Goal: Task Accomplishment & Management: Use online tool/utility

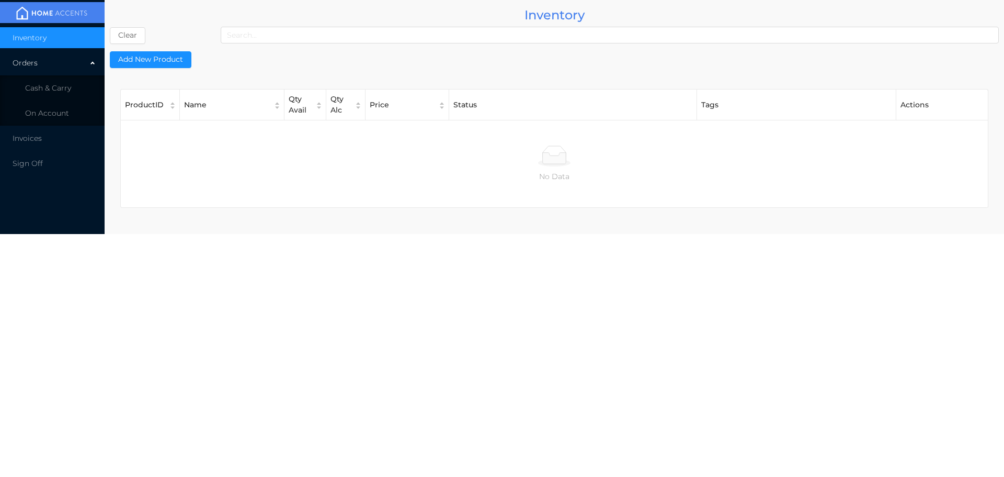
click at [47, 85] on span "Cash & Carry" at bounding box center [48, 87] width 46 height 9
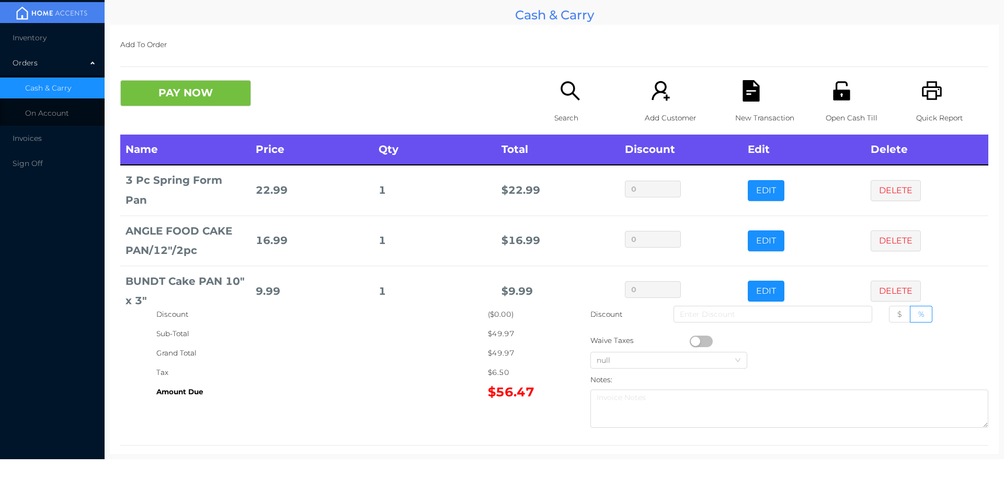
click at [887, 188] on button "DELETE" at bounding box center [896, 190] width 50 height 21
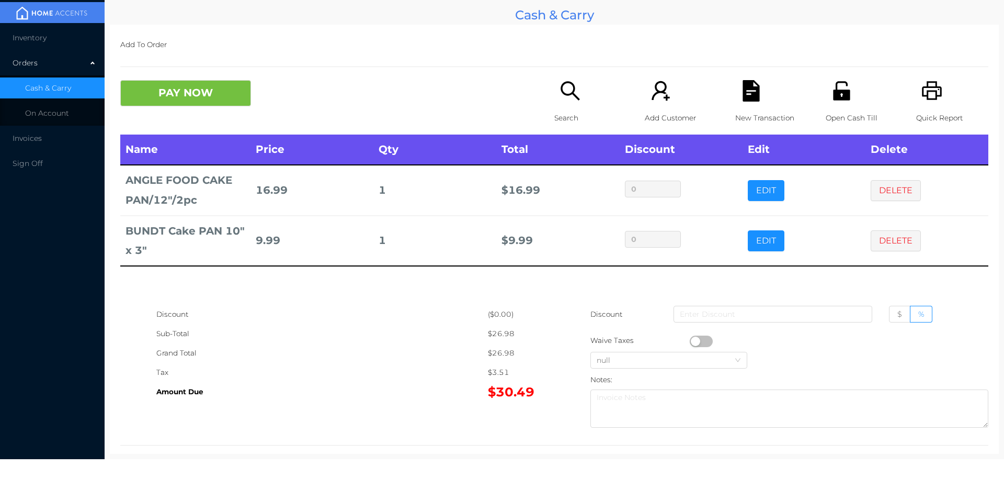
click at [888, 190] on button "DELETE" at bounding box center [896, 190] width 50 height 21
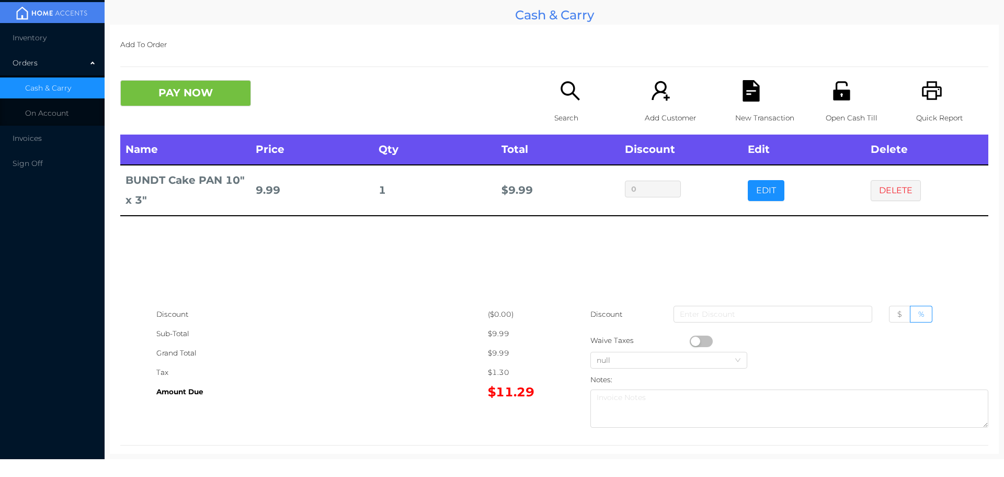
click at [885, 186] on button "DELETE" at bounding box center [896, 190] width 50 height 21
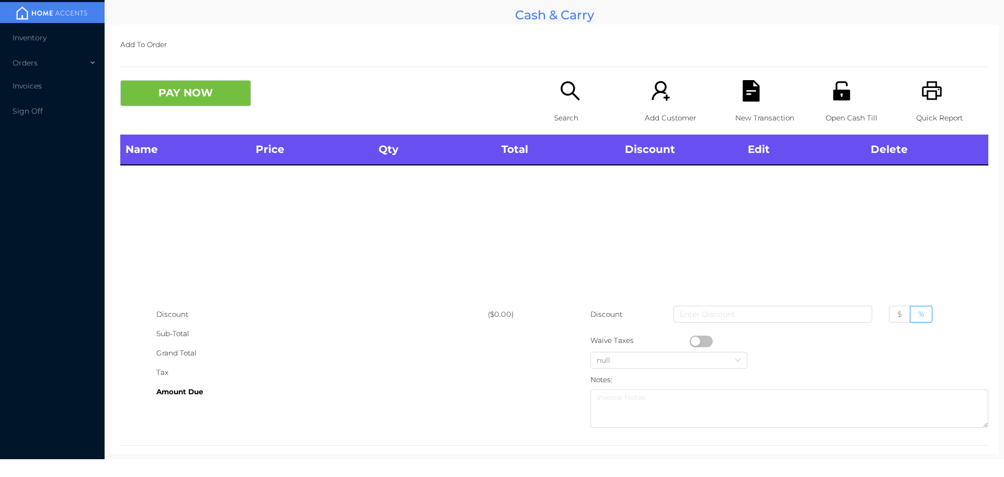
click at [50, 34] on li "Inventory" at bounding box center [52, 37] width 105 height 21
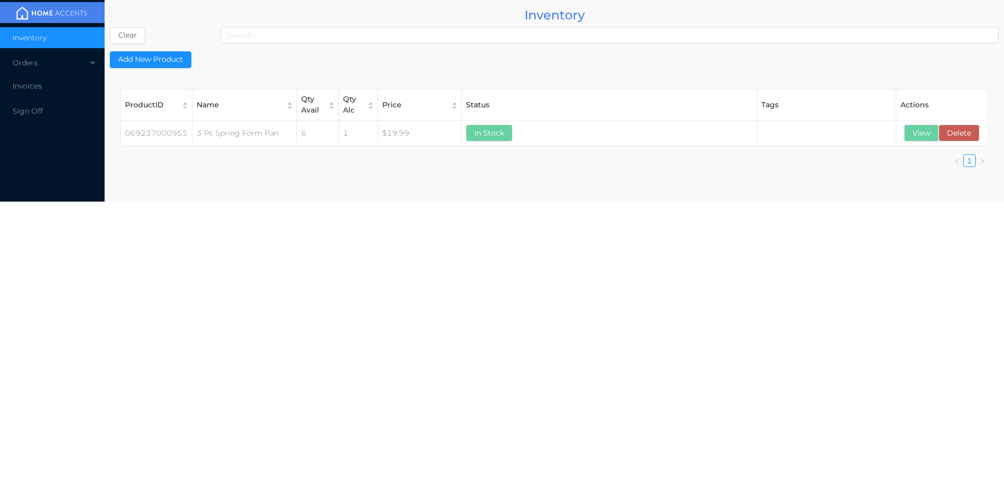
click at [926, 129] on button "View" at bounding box center [921, 133] width 35 height 17
